Goal: Transaction & Acquisition: Purchase product/service

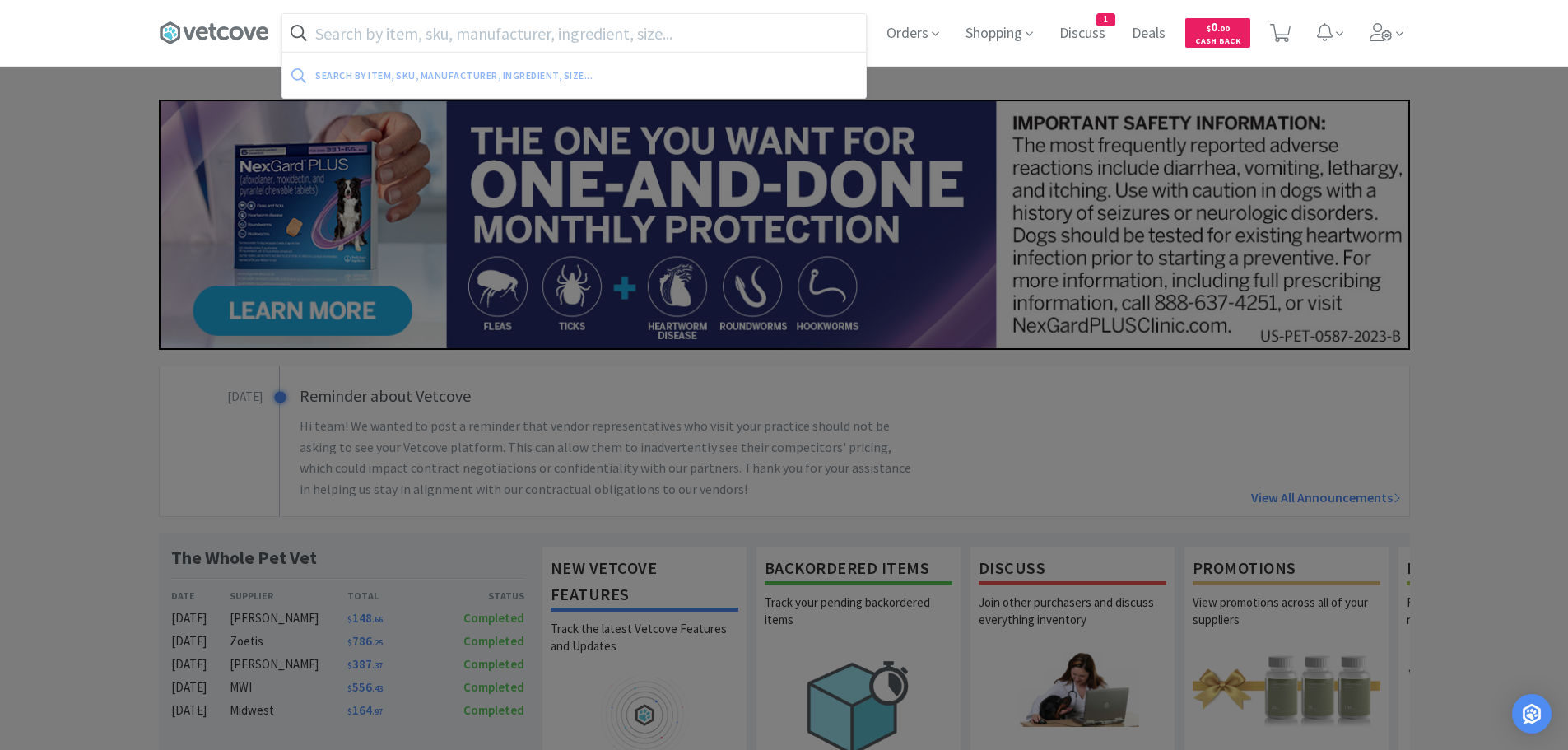
click at [584, 34] on input "text" at bounding box center [573, 32] width 583 height 38
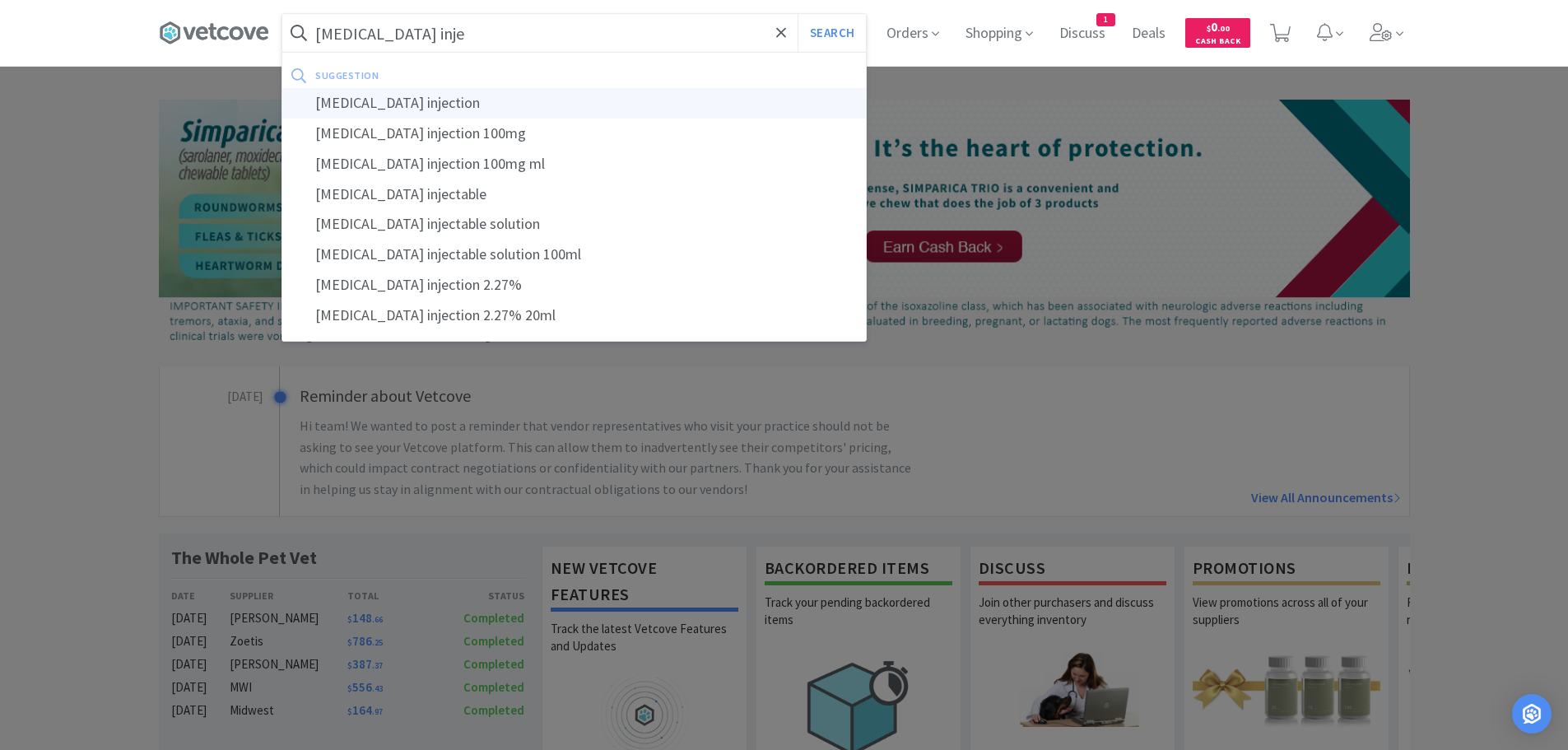
click at [371, 95] on div "[MEDICAL_DATA] injection" at bounding box center [573, 103] width 583 height 31
type input "[MEDICAL_DATA] injection"
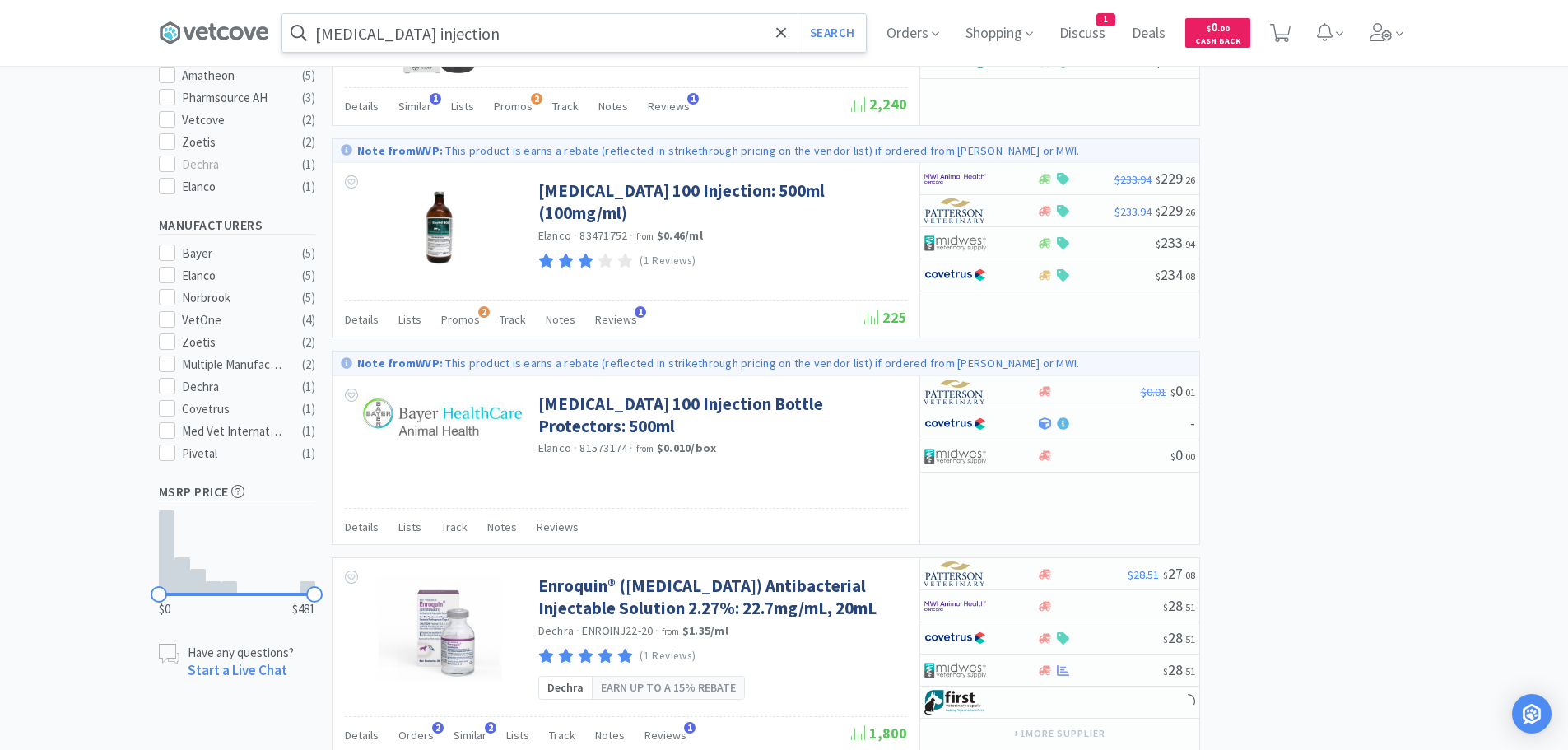
scroll to position [741, 0]
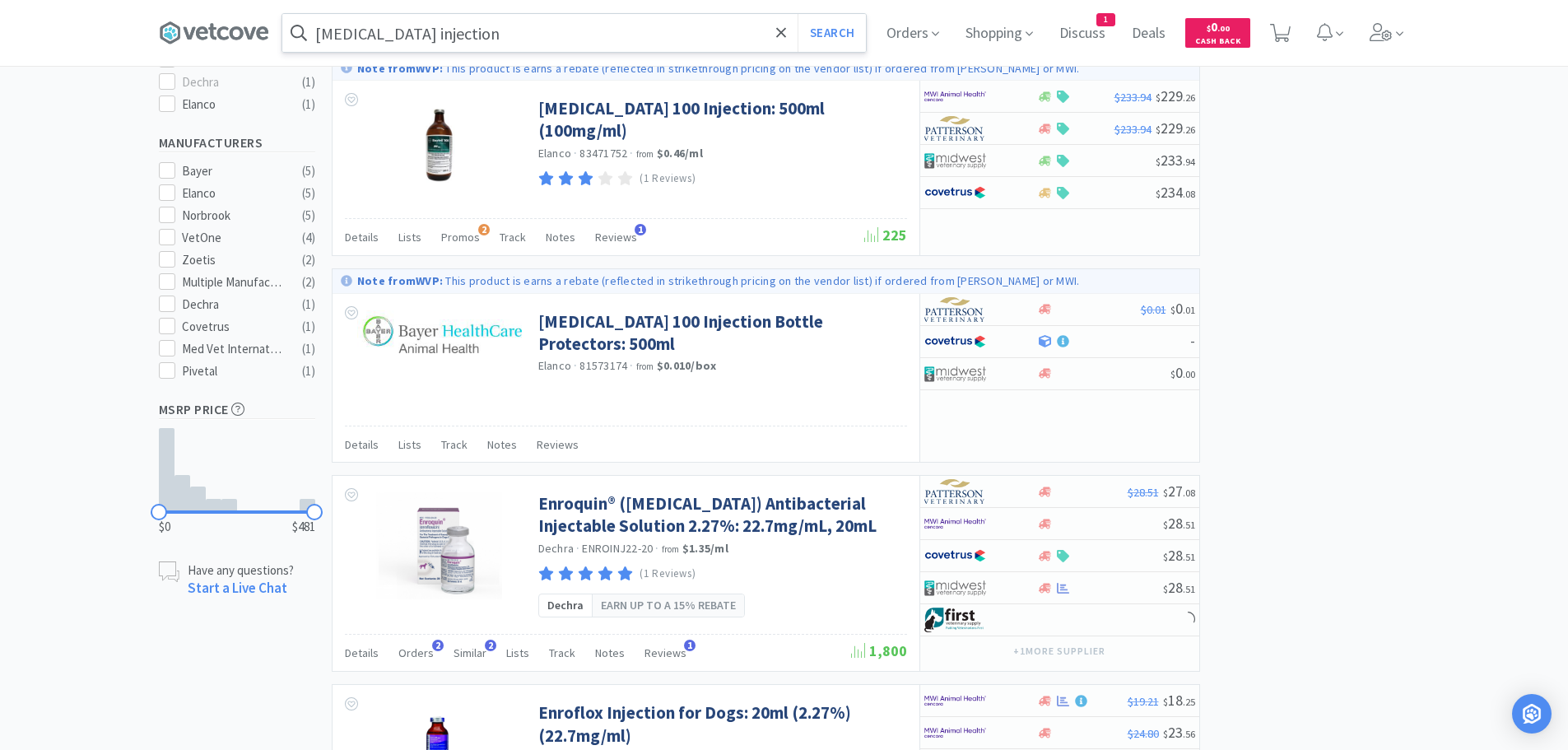
select select "2"
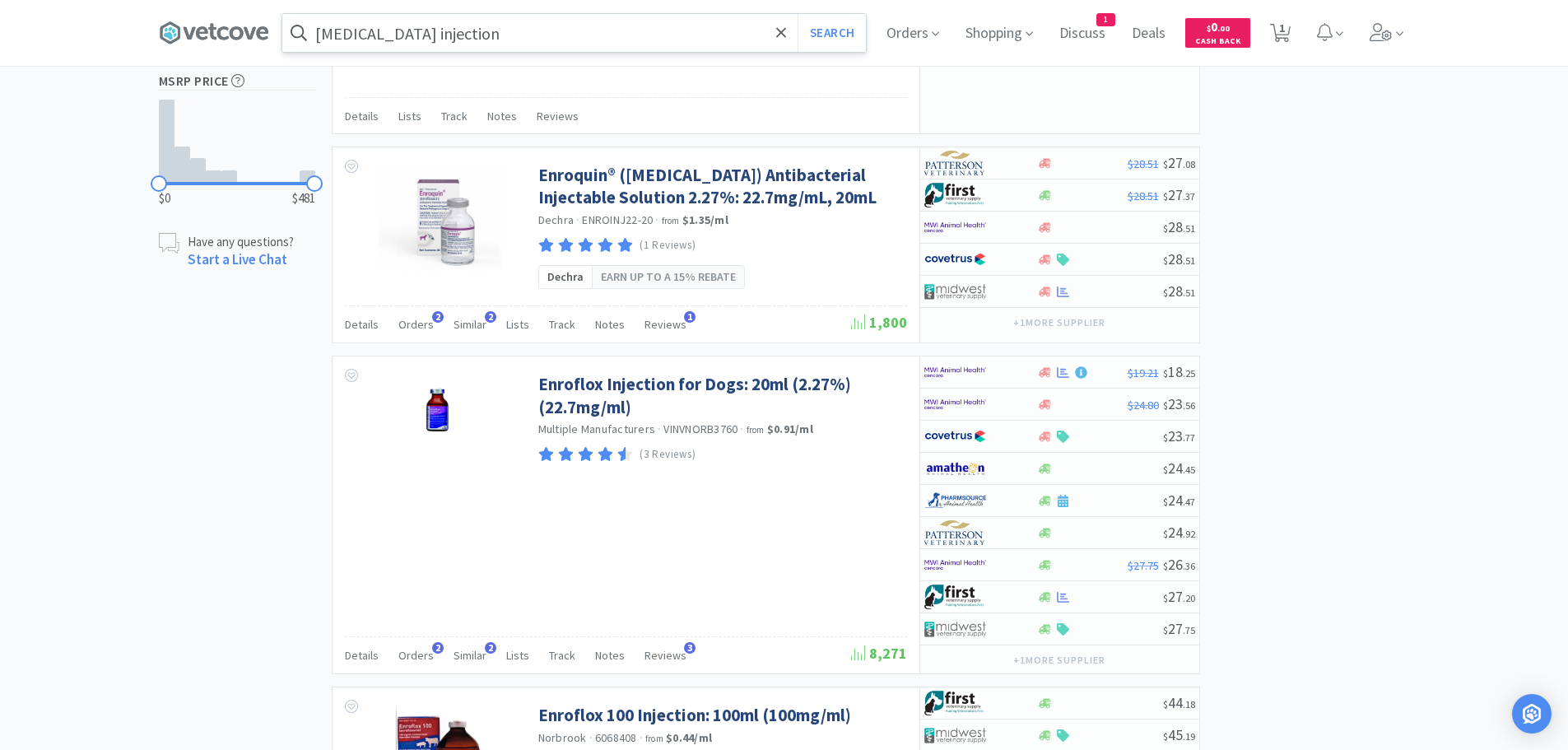
scroll to position [1071, 0]
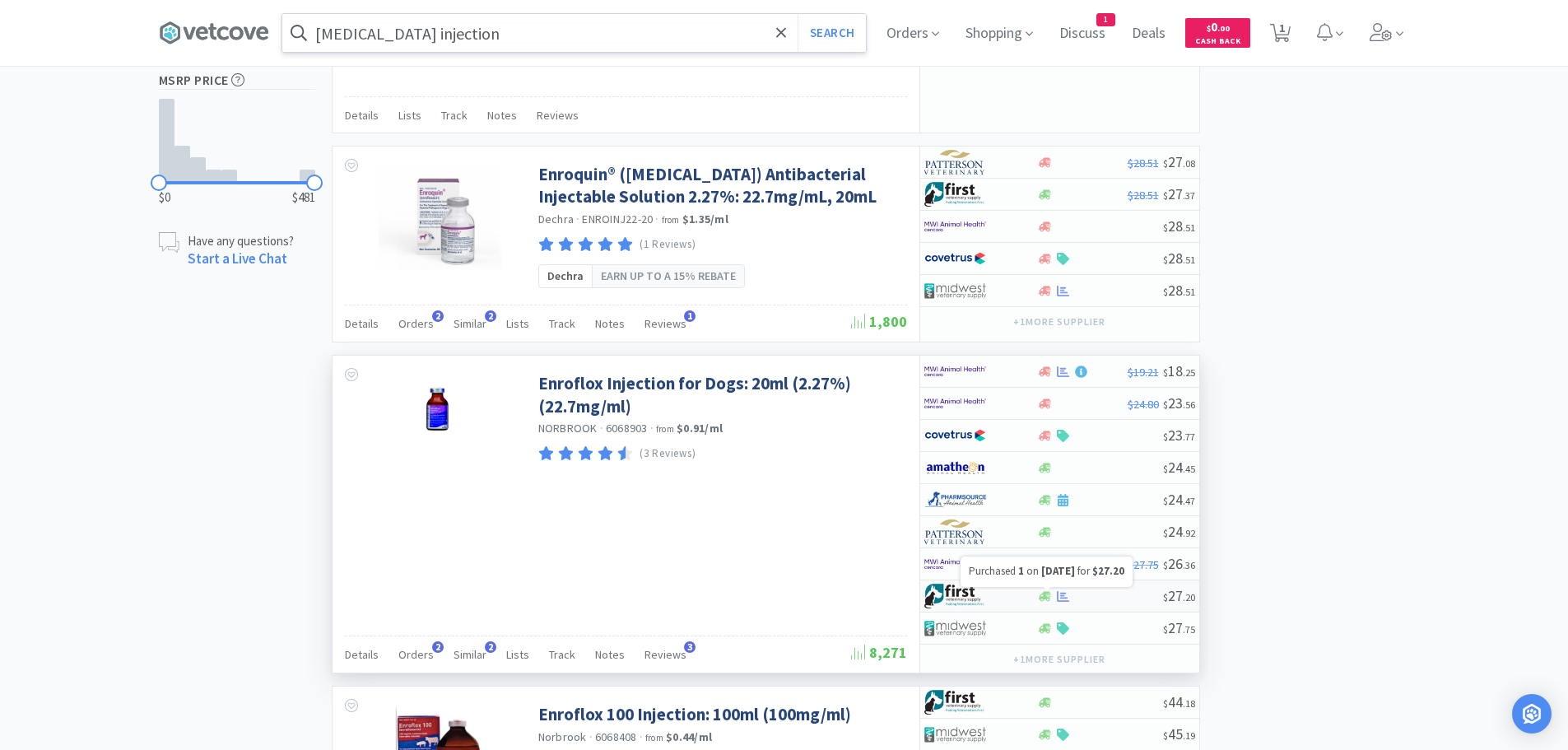
click at [1064, 594] on icon at bounding box center [1063, 596] width 13 height 13
select select "1"
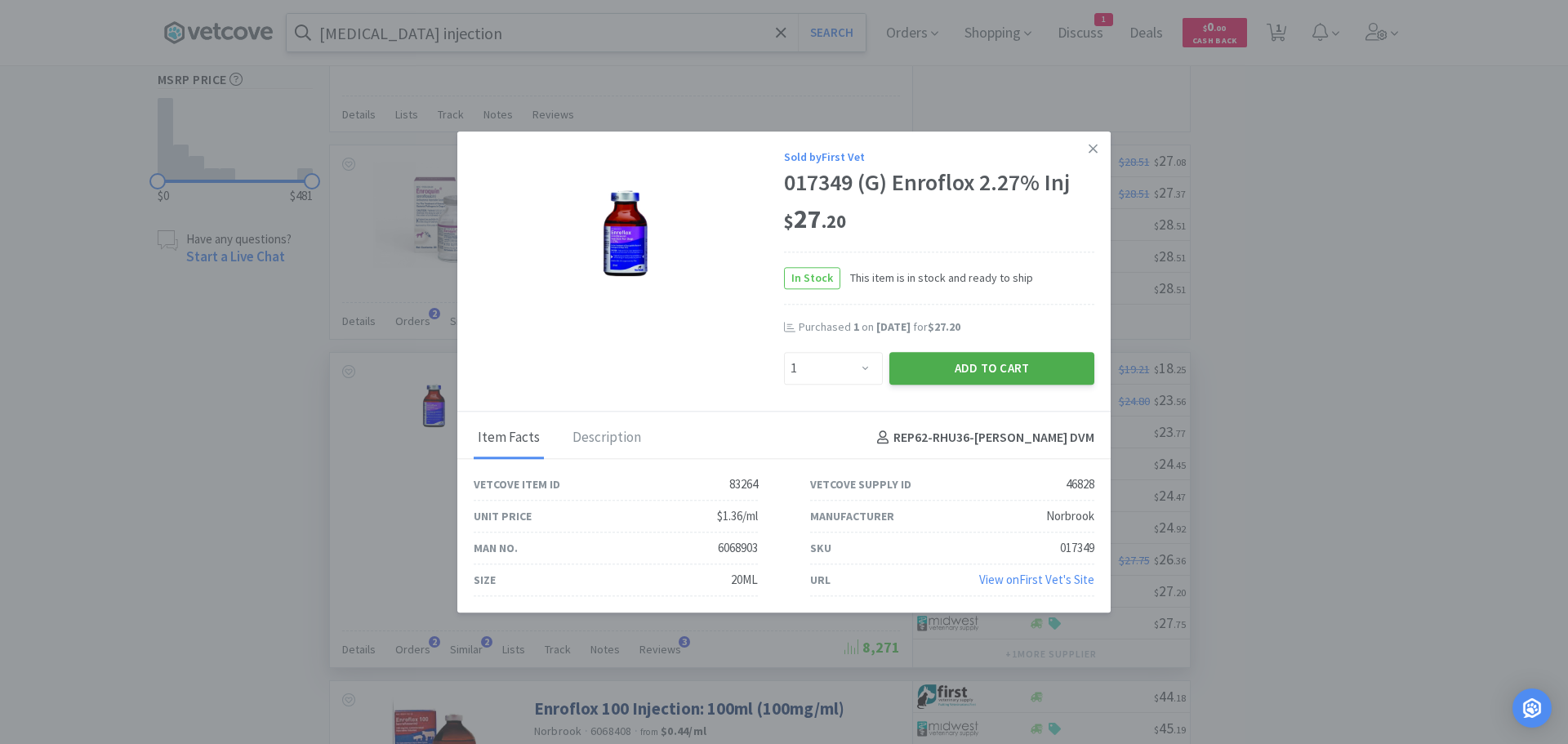
click at [978, 358] on button "Add to Cart" at bounding box center [991, 368] width 205 height 32
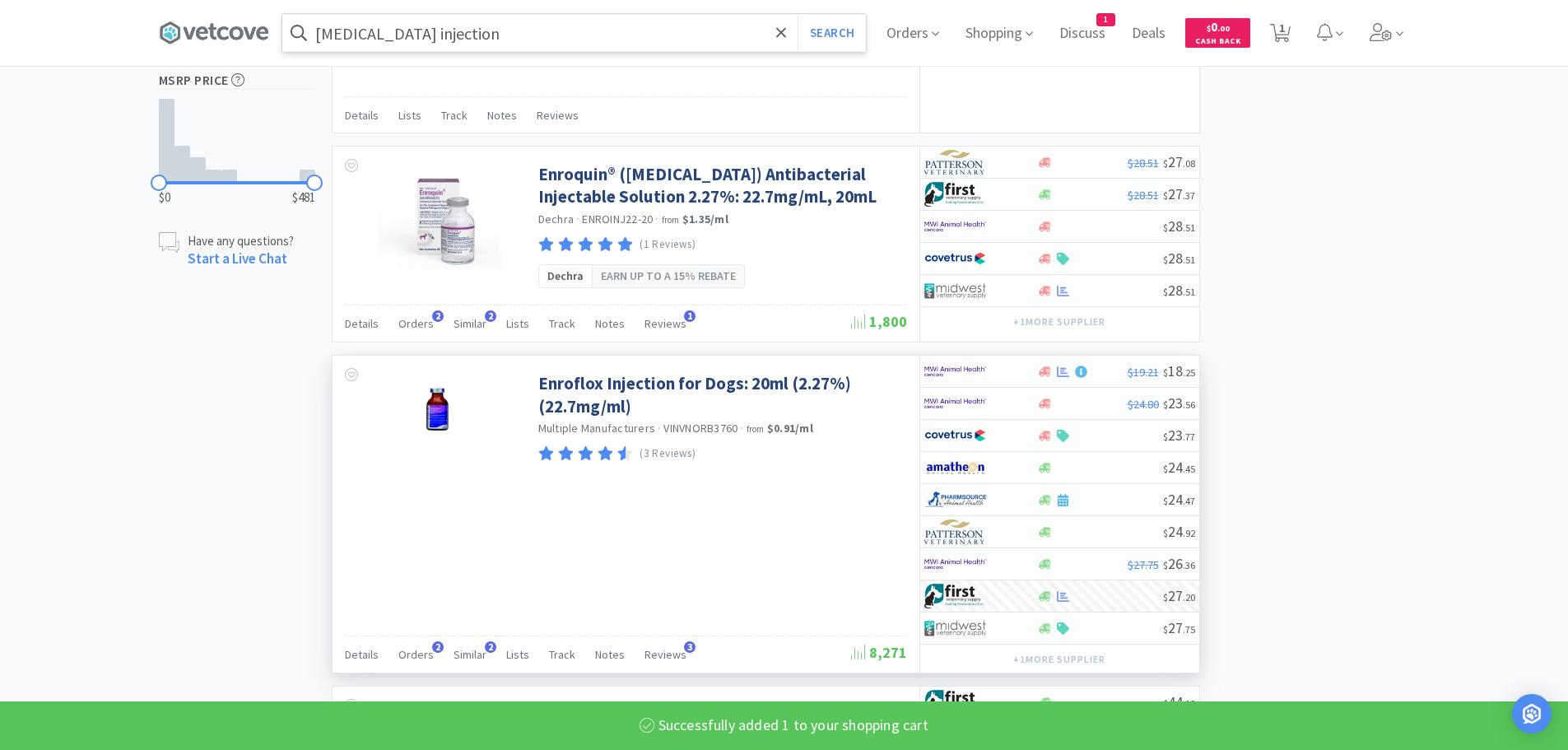
select select "1"
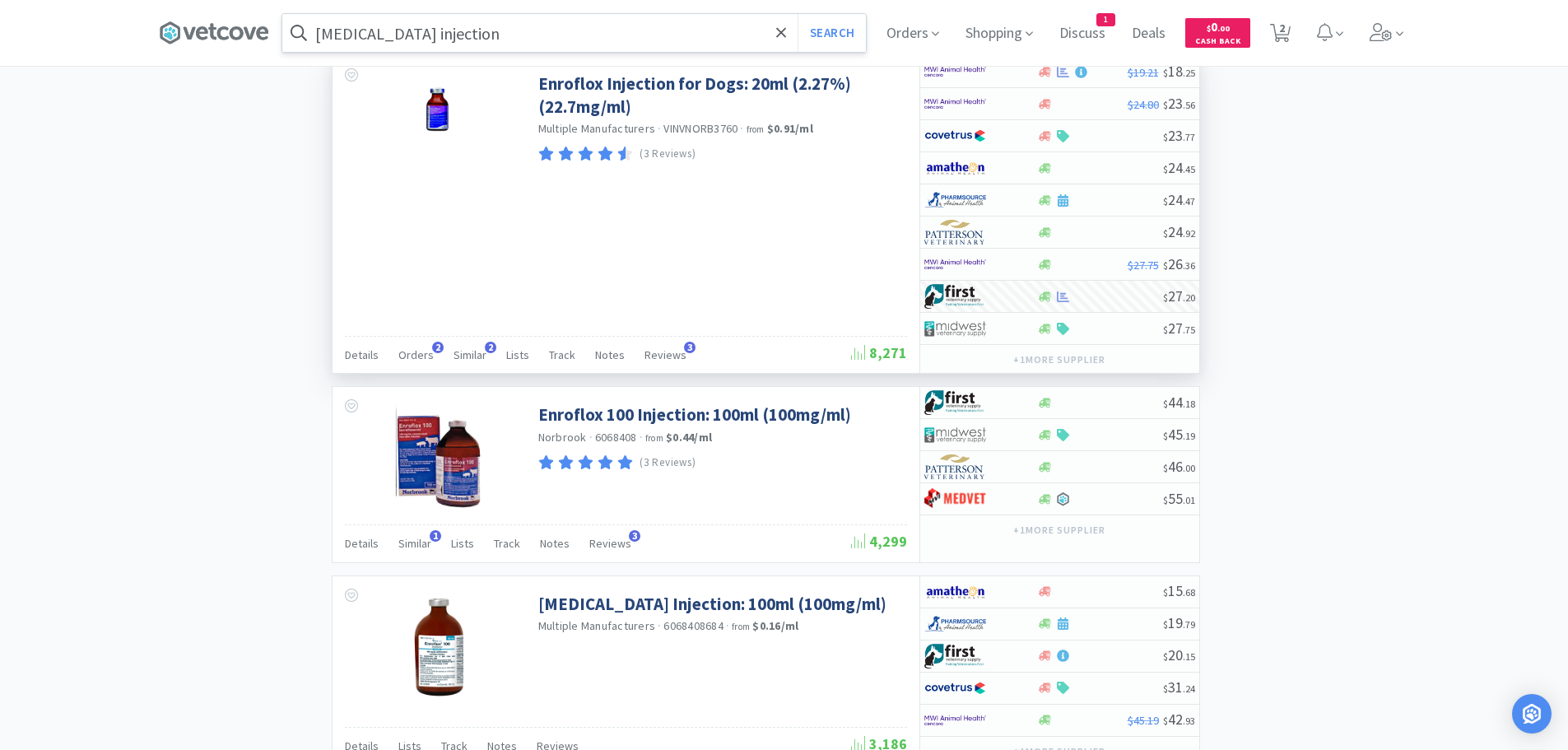
scroll to position [1401, 0]
